Goal: Navigation & Orientation: Find specific page/section

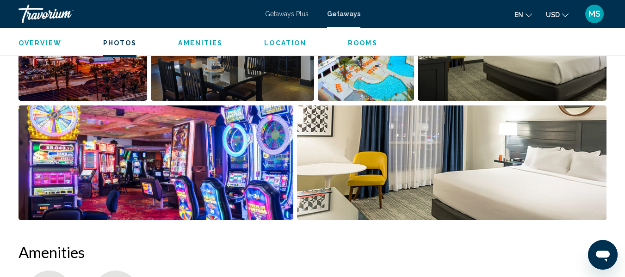
scroll to position [648, 0]
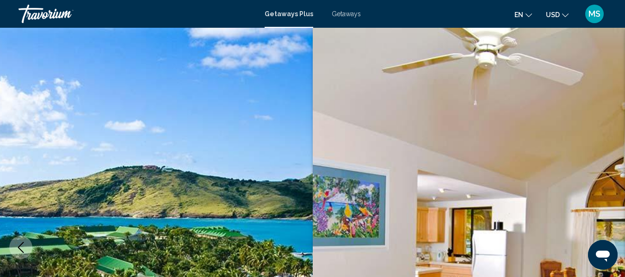
scroll to position [516, 0]
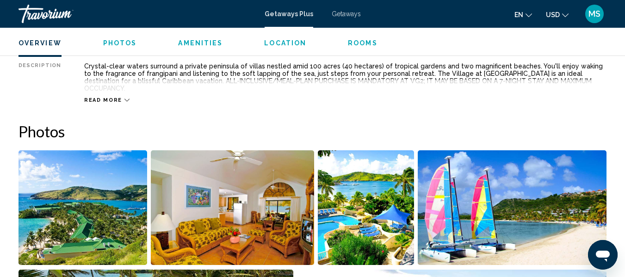
click at [56, 15] on div "Travorium" at bounding box center [65, 14] width 93 height 19
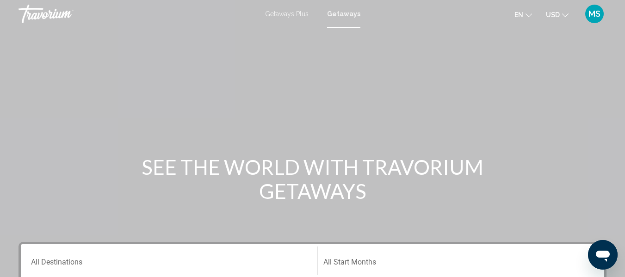
click at [57, 12] on div "Travorium" at bounding box center [65, 14] width 93 height 19
